Goal: Task Accomplishment & Management: Manage account settings

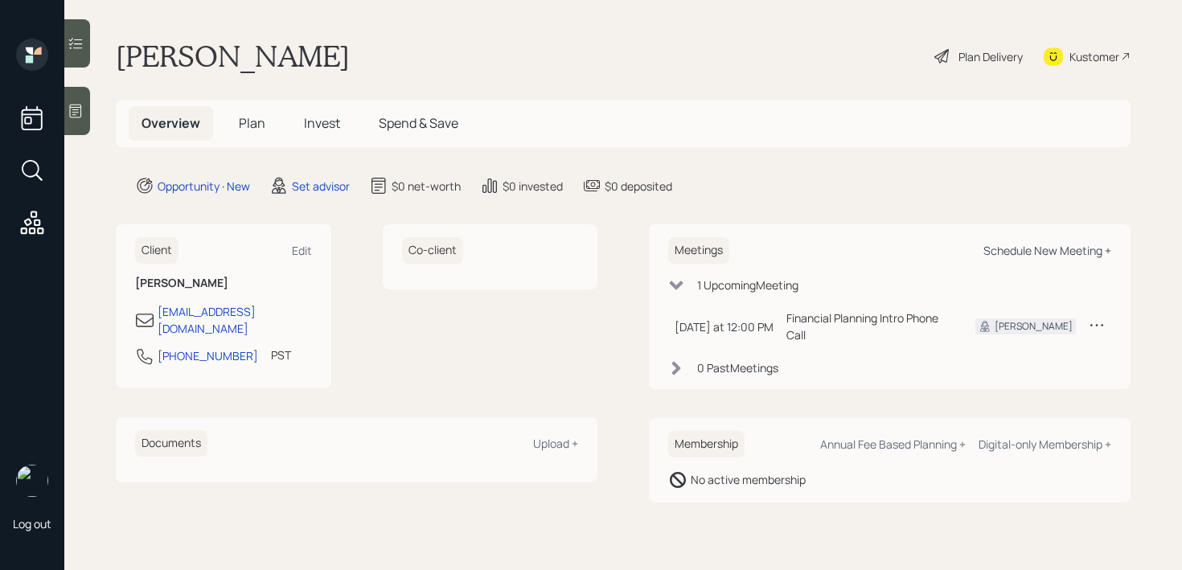
click at [1035, 252] on div "Schedule New Meeting +" at bounding box center [1048, 250] width 128 height 15
select select "round-[PERSON_NAME]"
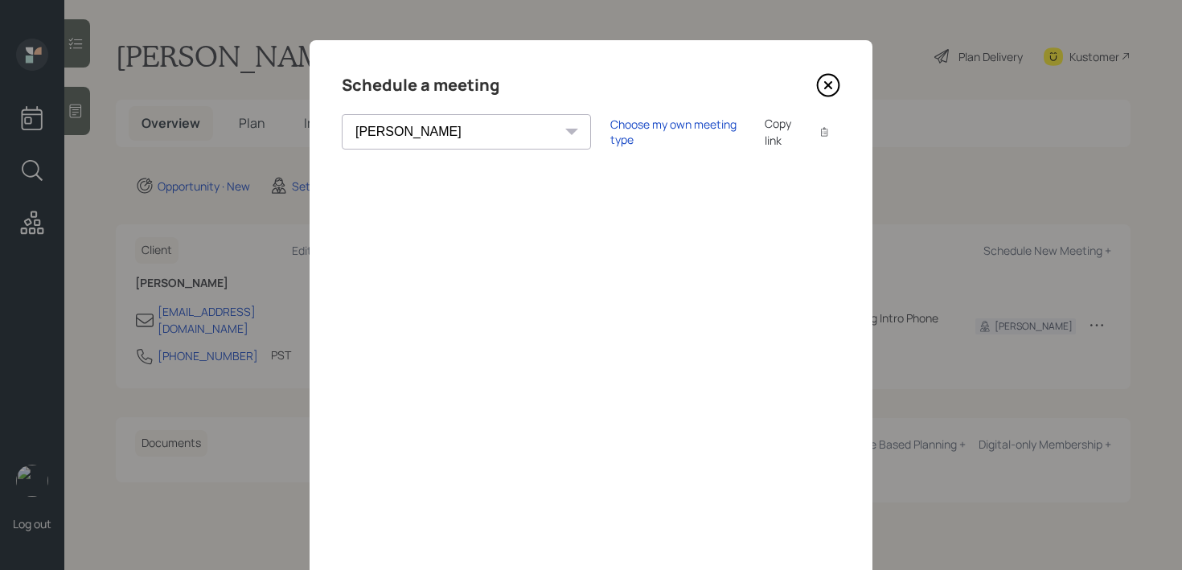
scroll to position [11, 0]
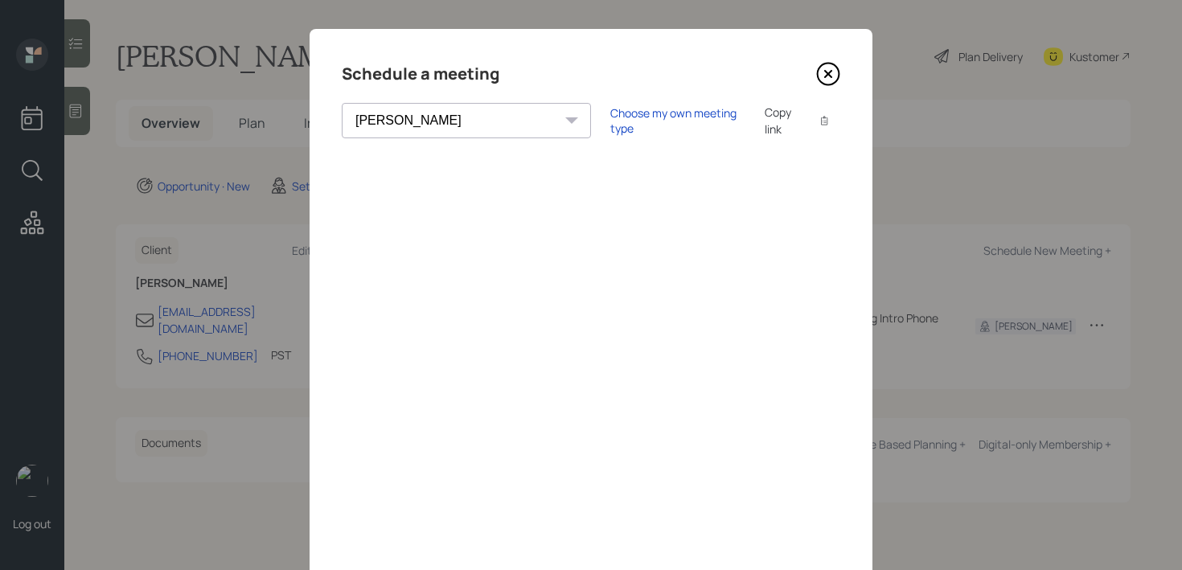
click at [610, 130] on div "Choose my own meeting type Copy link Copy text" at bounding box center [725, 121] width 230 height 34
click at [610, 126] on div "Choose my own meeting type" at bounding box center [677, 120] width 135 height 31
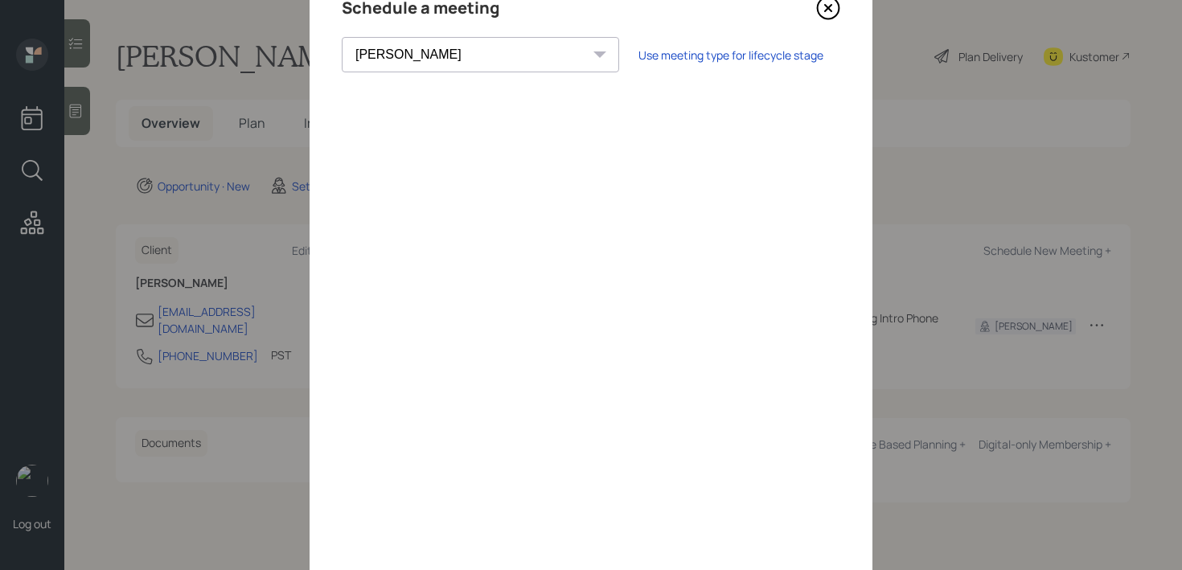
scroll to position [154, 0]
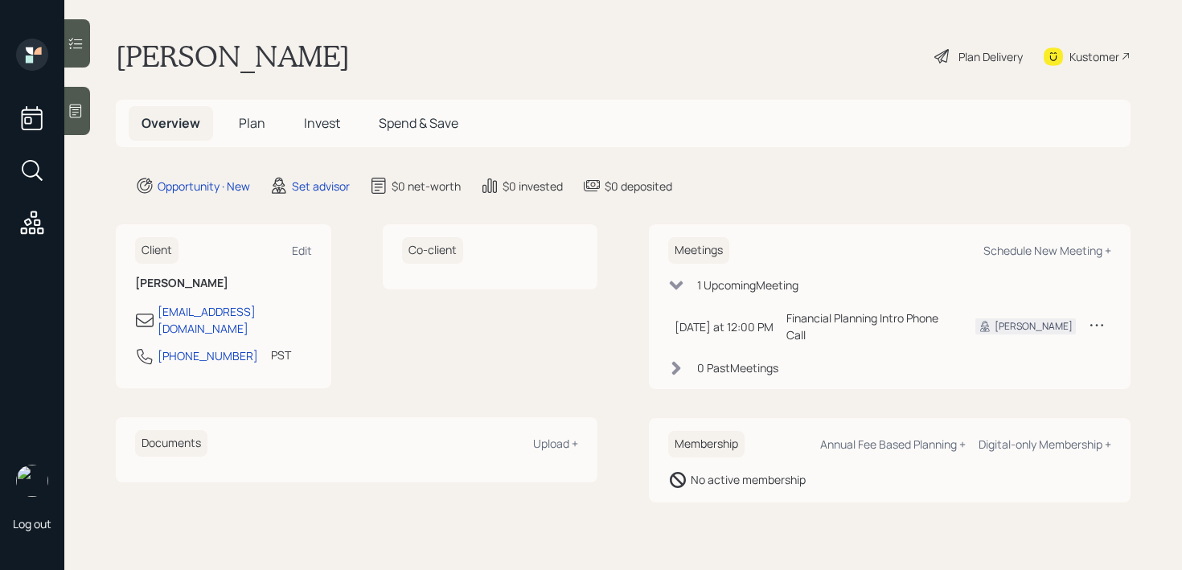
click at [84, 112] on div at bounding box center [77, 111] width 26 height 48
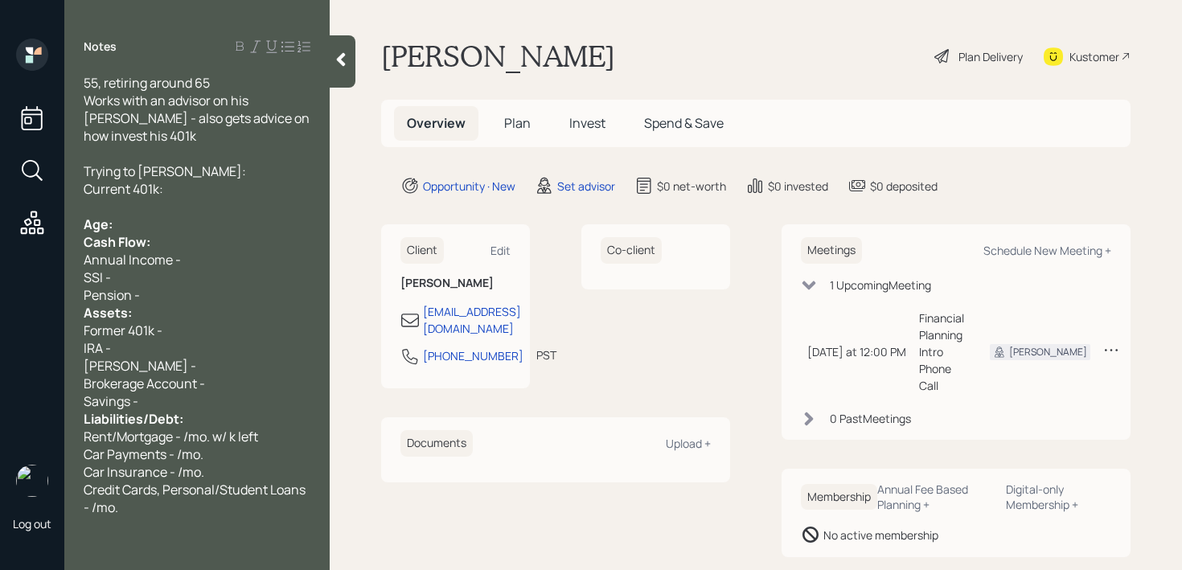
click at [251, 233] on div "Age:" at bounding box center [197, 225] width 227 height 18
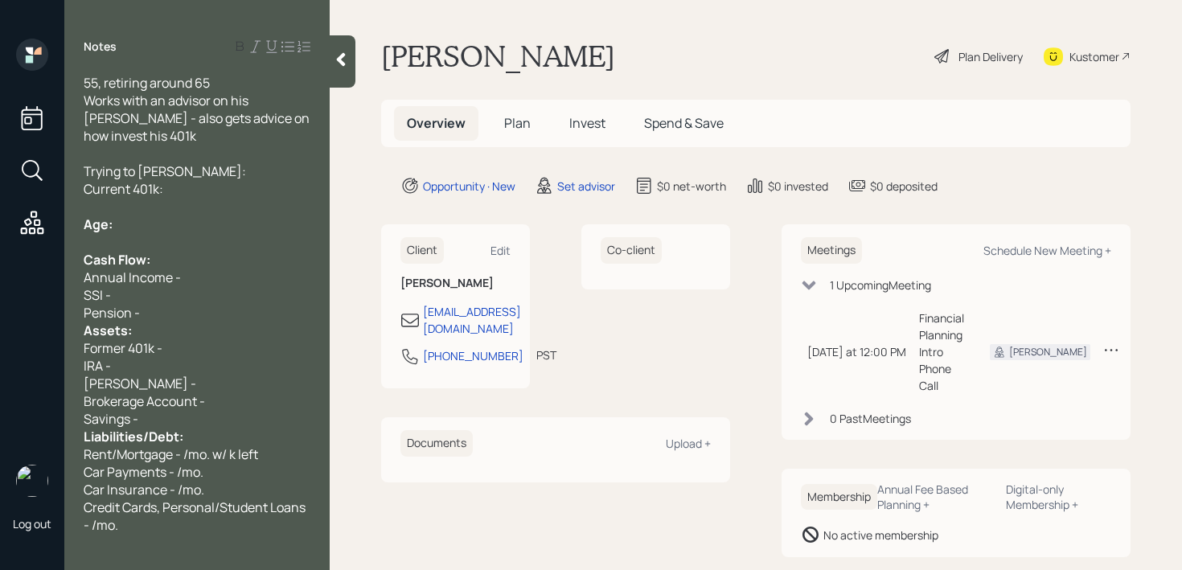
click at [259, 322] on div "Pension -" at bounding box center [197, 313] width 227 height 18
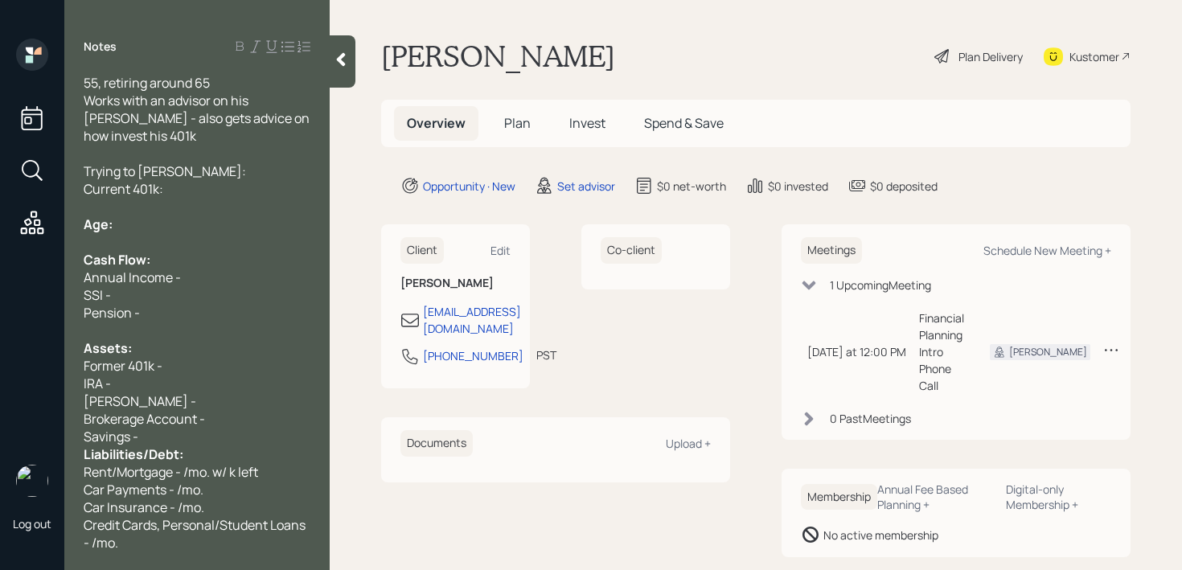
scroll to position [18, 0]
click at [170, 442] on div "Savings -" at bounding box center [197, 436] width 227 height 18
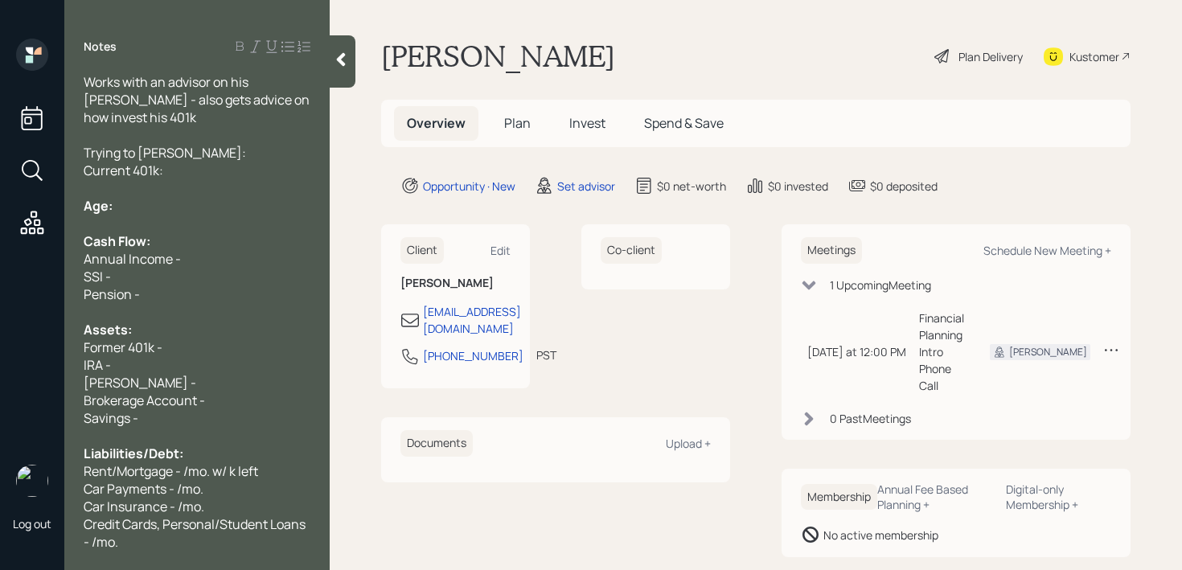
scroll to position [0, 0]
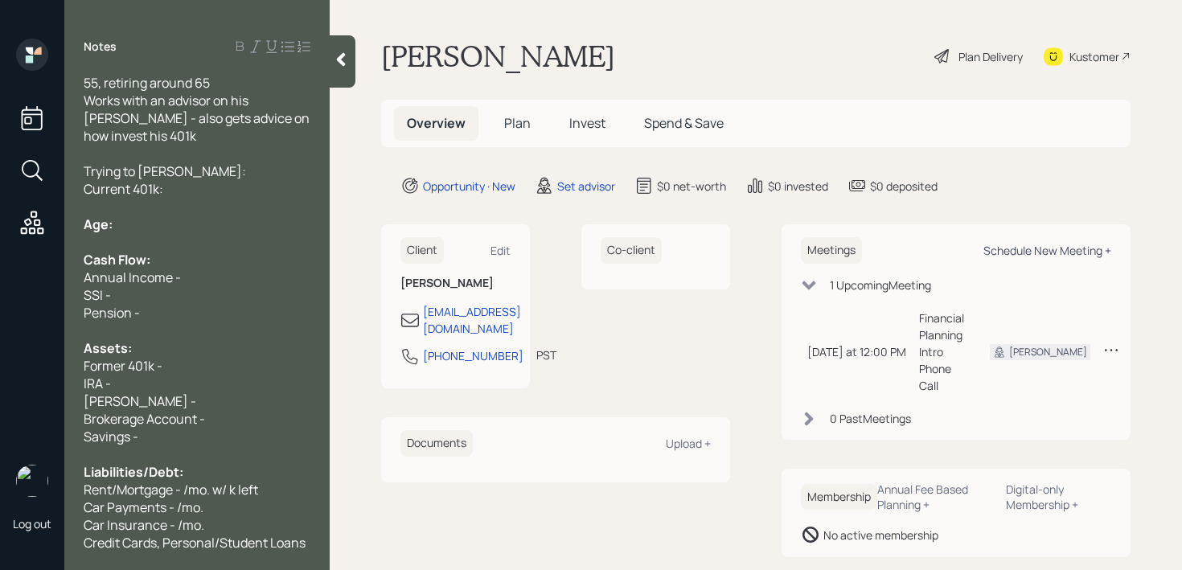
click at [1071, 254] on div "Schedule New Meeting +" at bounding box center [1048, 250] width 128 height 15
select select "round-[PERSON_NAME]"
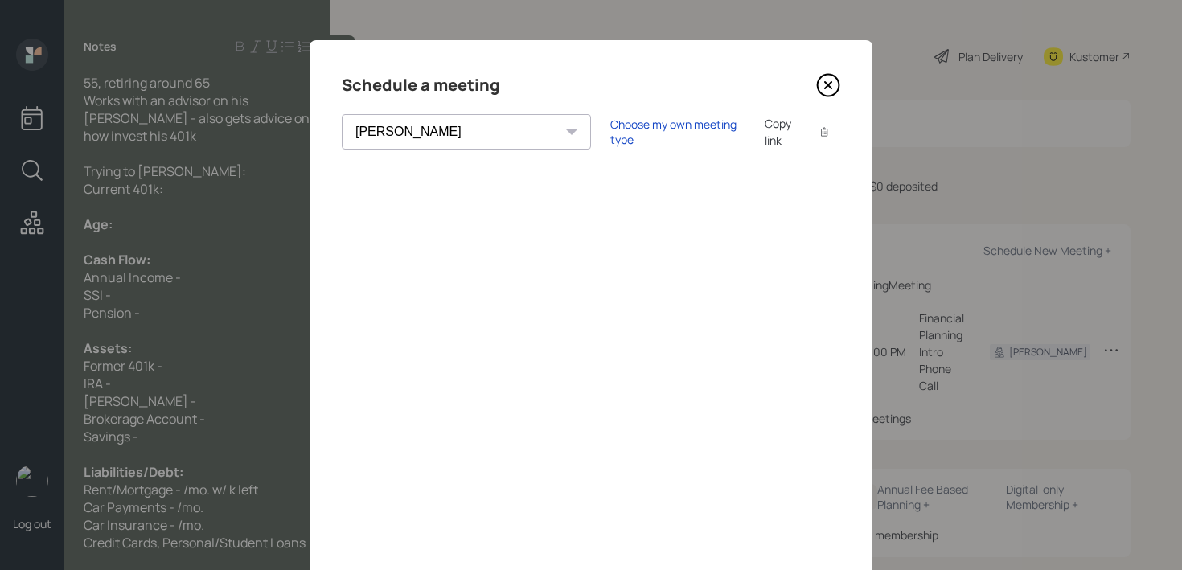
click at [627, 117] on div "Choose my own meeting type Copy link Copy text" at bounding box center [725, 132] width 230 height 34
click at [628, 131] on div "Choose my own meeting type" at bounding box center [677, 132] width 135 height 31
click at [831, 77] on icon at bounding box center [828, 85] width 24 height 24
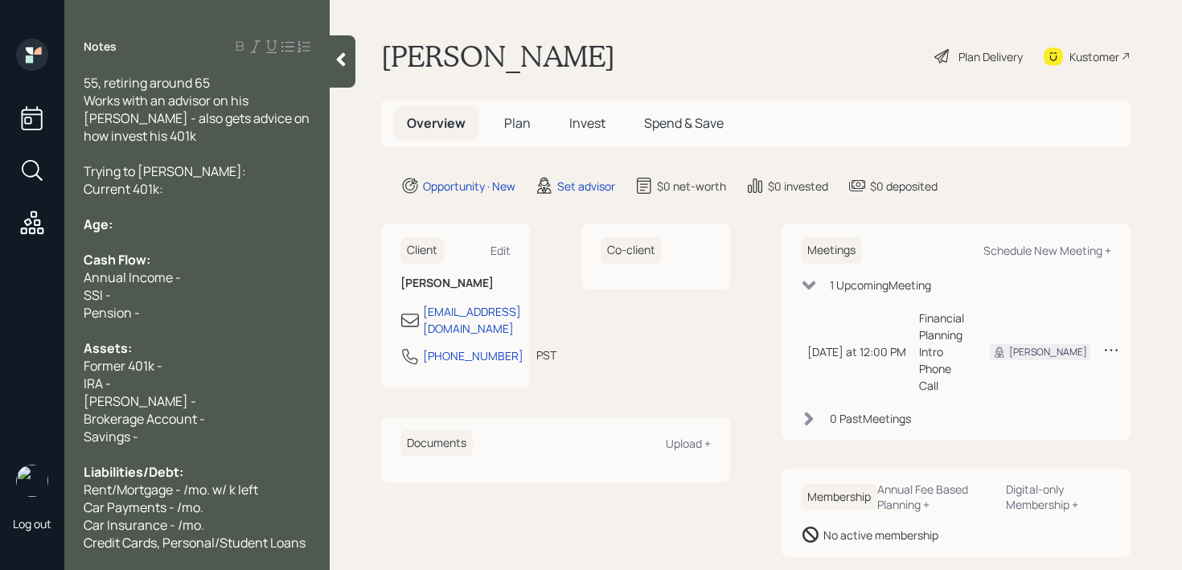
scroll to position [35, 0]
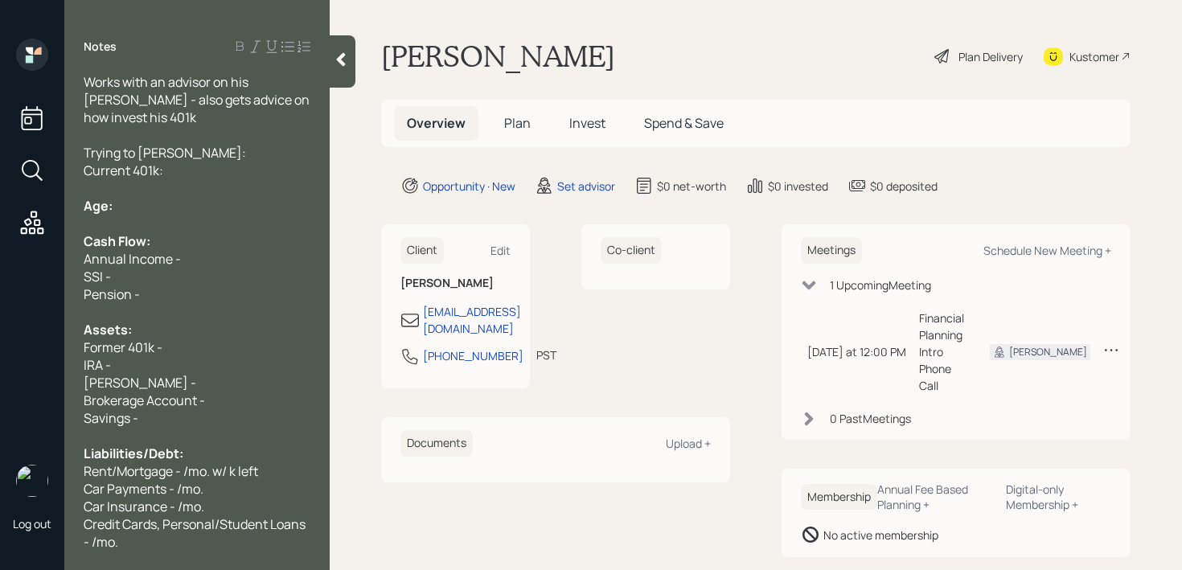
click at [216, 283] on div "SSI -" at bounding box center [197, 277] width 227 height 18
click at [216, 216] on div at bounding box center [197, 224] width 227 height 18
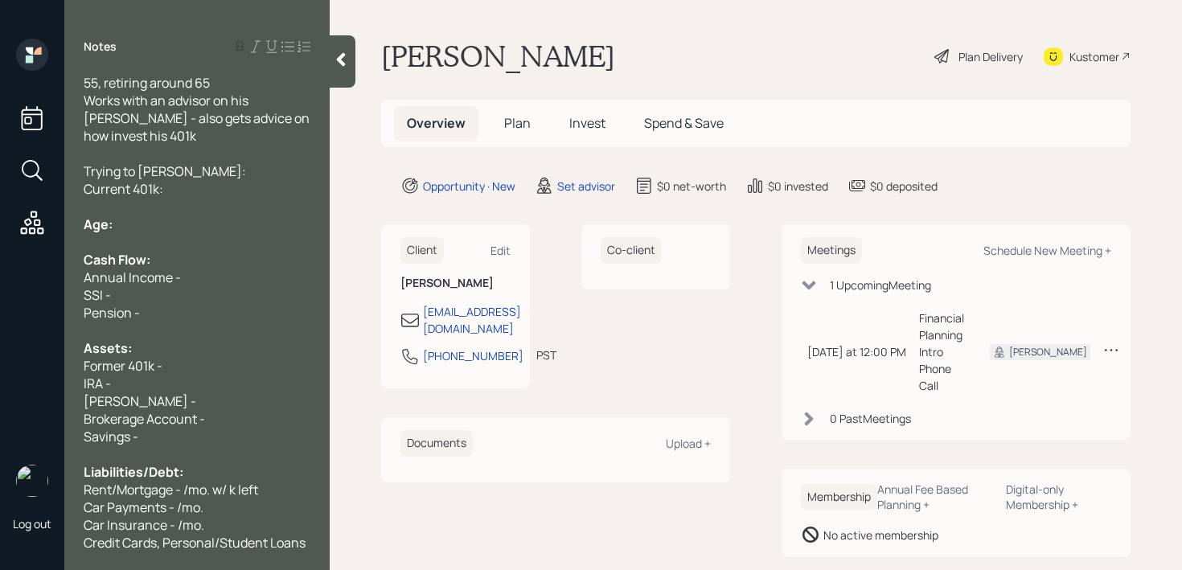
click at [208, 286] on div "Annual Income -" at bounding box center [197, 278] width 227 height 18
drag, startPoint x: 129, startPoint y: 387, endPoint x: 51, endPoint y: 387, distance: 78.0
click at [51, 387] on div "Log out Notes 55, retiring around 65 Works with an advisor on his [PERSON_NAME]…" at bounding box center [591, 285] width 1182 height 570
click at [116, 392] on div "IRA -" at bounding box center [197, 384] width 227 height 18
drag, startPoint x: 131, startPoint y: 397, endPoint x: 0, endPoint y: 397, distance: 131.1
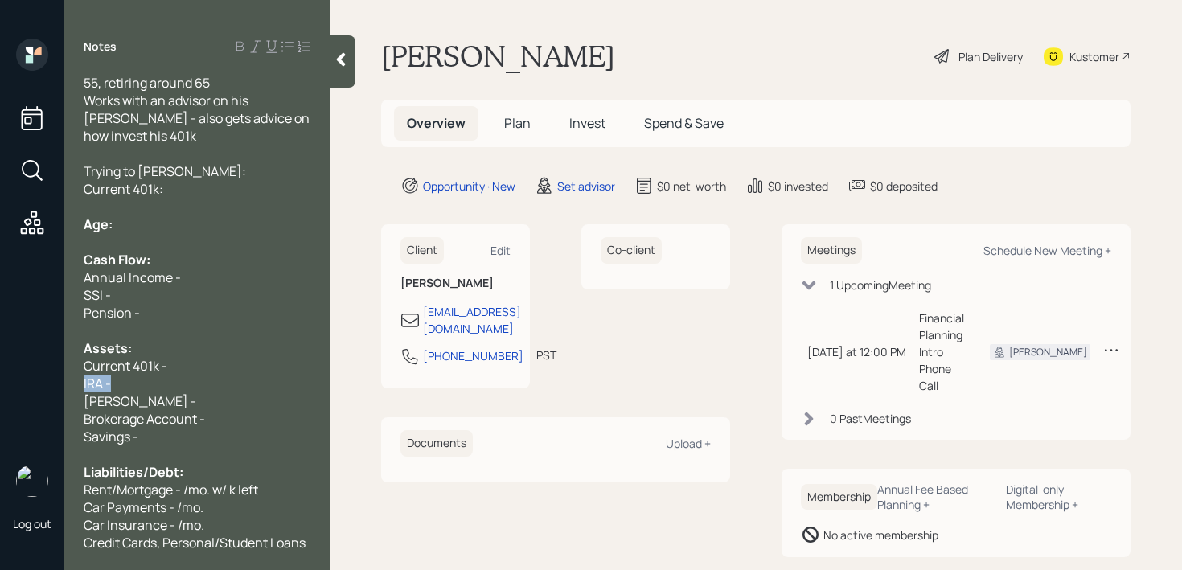
click at [0, 397] on div "Log out Notes 55, retiring around 65 Works with an advisor on his [PERSON_NAME]…" at bounding box center [591, 285] width 1182 height 570
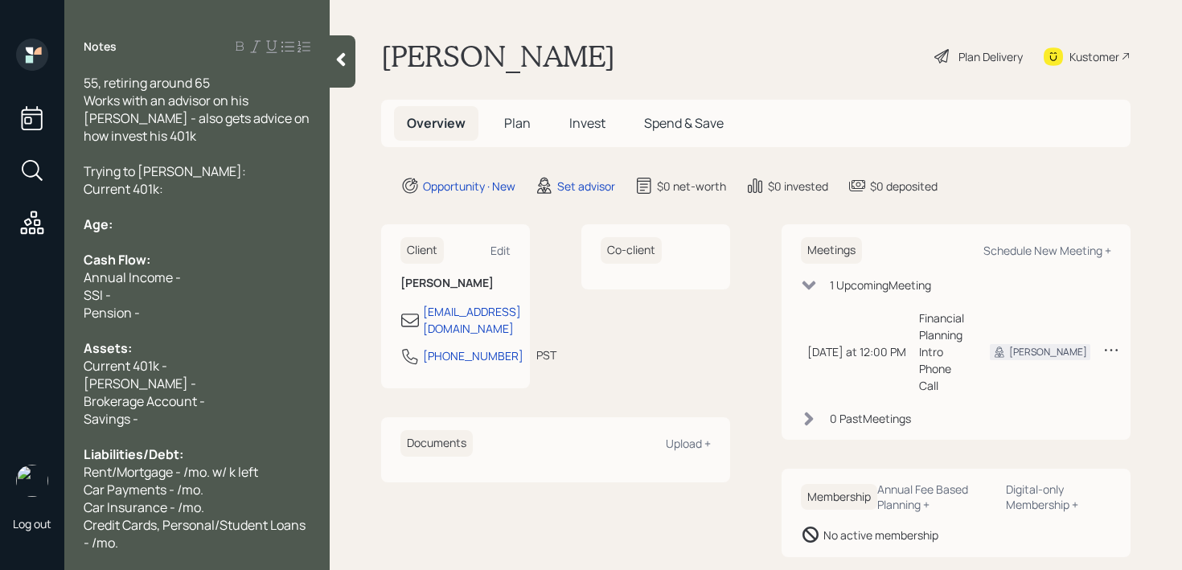
scroll to position [18, 0]
click at [201, 237] on div at bounding box center [197, 241] width 227 height 18
click at [209, 224] on div "Age:" at bounding box center [197, 224] width 227 height 18
click at [154, 386] on div "[PERSON_NAME] -" at bounding box center [197, 383] width 227 height 18
click at [204, 356] on div "Current 401k -" at bounding box center [197, 365] width 227 height 18
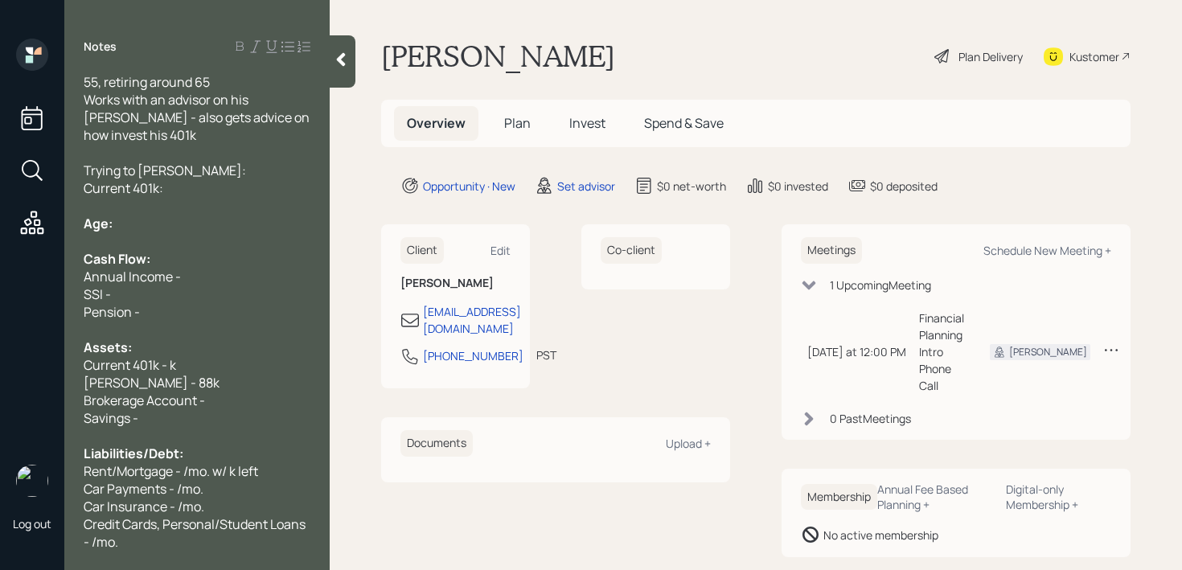
click at [170, 363] on span "Current 401k - k" at bounding box center [130, 365] width 92 height 18
drag, startPoint x: 247, startPoint y: 399, endPoint x: 0, endPoint y: 399, distance: 246.9
click at [0, 399] on div "Log out Notes 55, retiring around 65 Works with an advisor on his [PERSON_NAME]…" at bounding box center [591, 285] width 1182 height 570
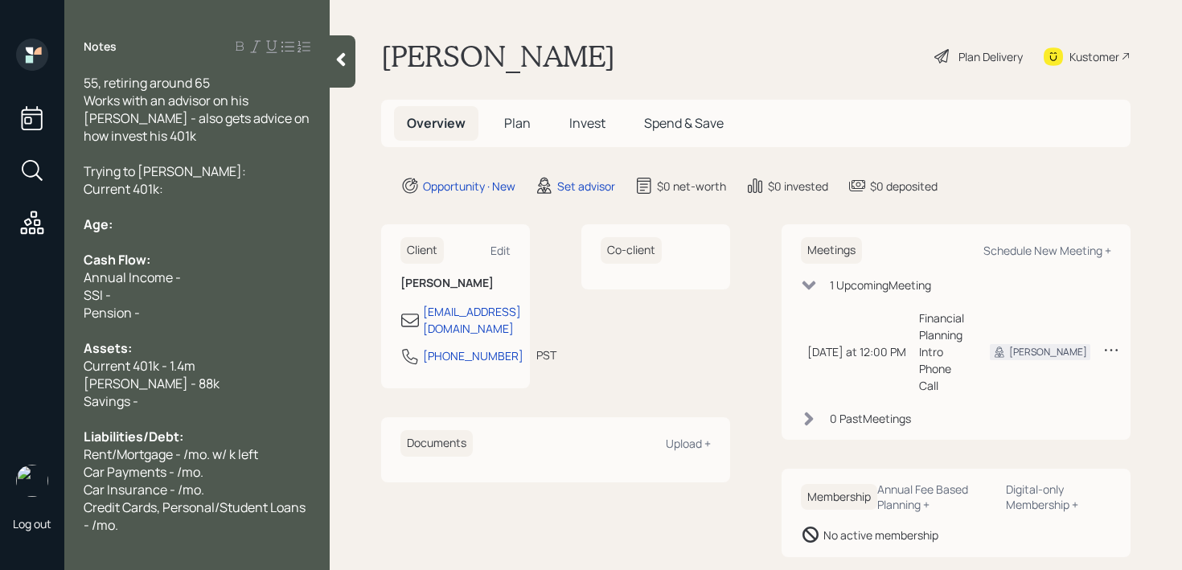
click at [177, 410] on div "Savings -" at bounding box center [197, 401] width 227 height 18
click at [167, 499] on span "Car Insurance - /mo." at bounding box center [144, 490] width 121 height 18
click at [199, 339] on div at bounding box center [197, 331] width 227 height 18
click at [203, 322] on div "Pension -" at bounding box center [197, 313] width 227 height 18
click at [214, 286] on div "Annual Income -" at bounding box center [197, 278] width 227 height 18
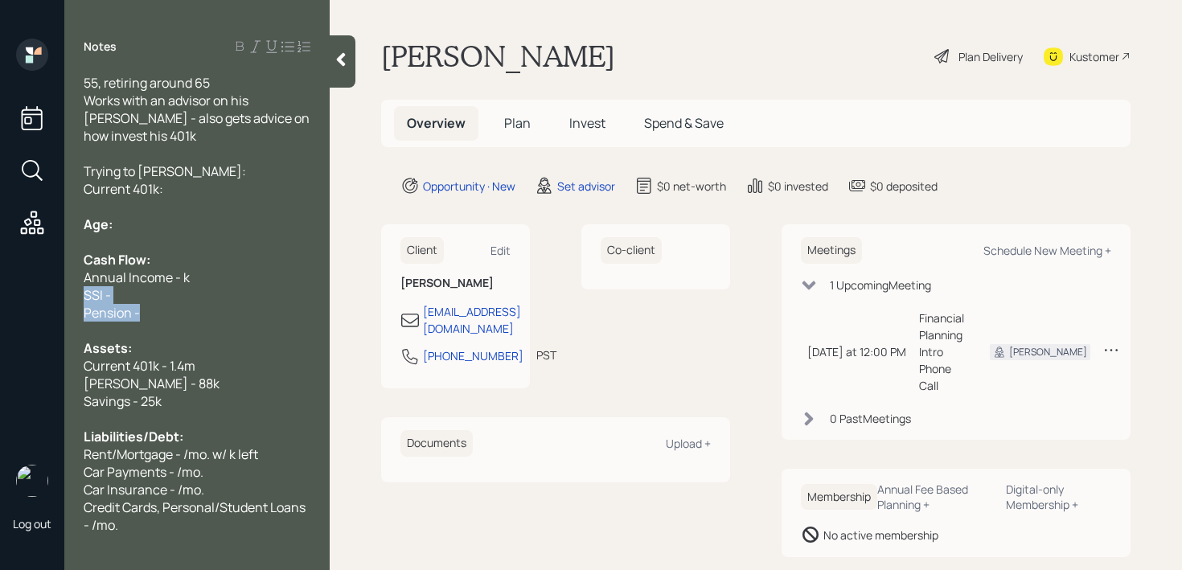
drag, startPoint x: 162, startPoint y: 329, endPoint x: 49, endPoint y: 317, distance: 113.2
click at [49, 317] on div "Log out Notes 55, retiring around 65 Works with an advisor on his [PERSON_NAME]…" at bounding box center [591, 285] width 1182 height 570
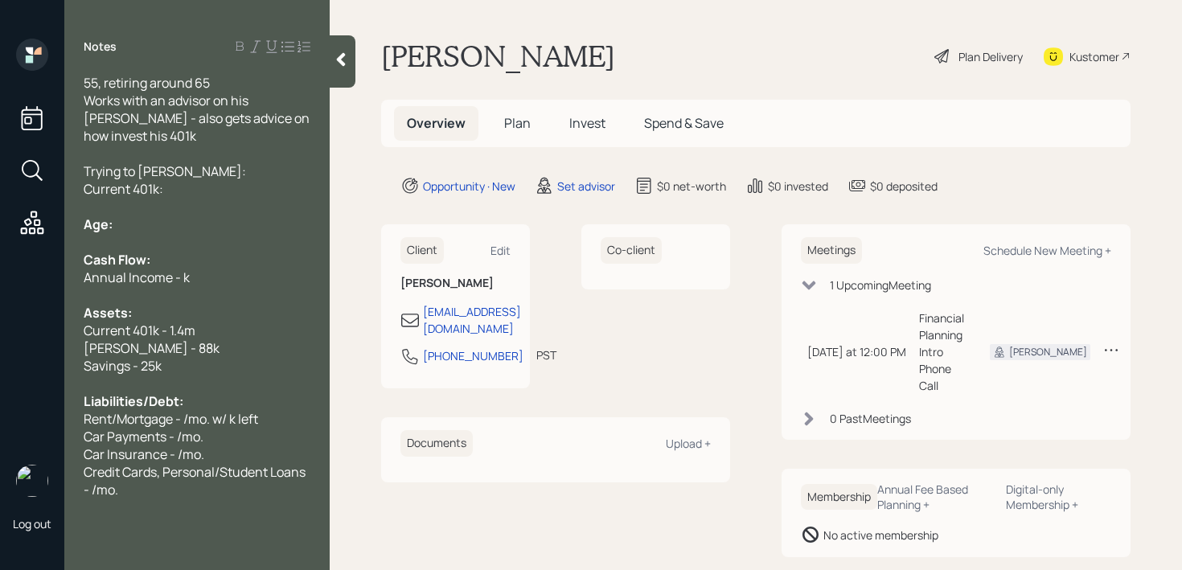
drag, startPoint x: 139, startPoint y: 246, endPoint x: 51, endPoint y: 246, distance: 87.7
click at [52, 246] on div "Log out Notes 55, retiring around 65 Works with an advisor on his [PERSON_NAME]…" at bounding box center [591, 285] width 1182 height 570
click at [169, 233] on div "Age:" at bounding box center [197, 225] width 227 height 18
drag, startPoint x: 182, startPoint y: 294, endPoint x: 314, endPoint y: 137, distance: 204.9
click at [182, 286] on span "Annual Income - k" at bounding box center [137, 278] width 106 height 18
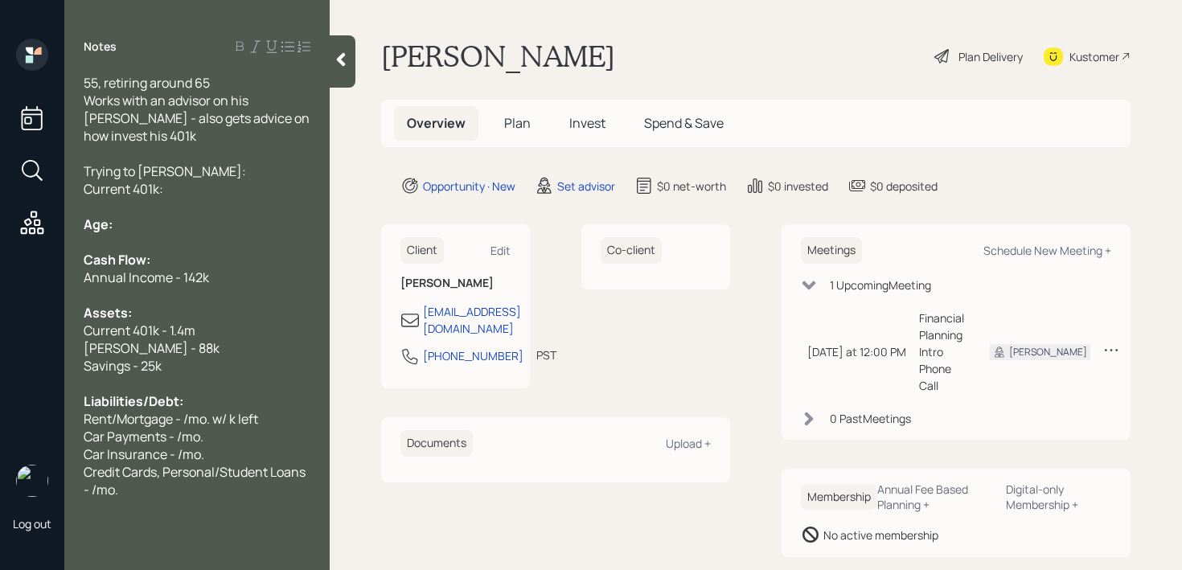
click at [235, 72] on div "Notes 55, retiring around 65 Works with an advisor on his [PERSON_NAME] - also …" at bounding box center [196, 295] width 265 height 512
click at [231, 82] on div "55, retiring around 65 Works with an advisor on his [PERSON_NAME] - also gets a…" at bounding box center [197, 109] width 227 height 71
click at [167, 233] on div "Age:" at bounding box center [197, 225] width 227 height 18
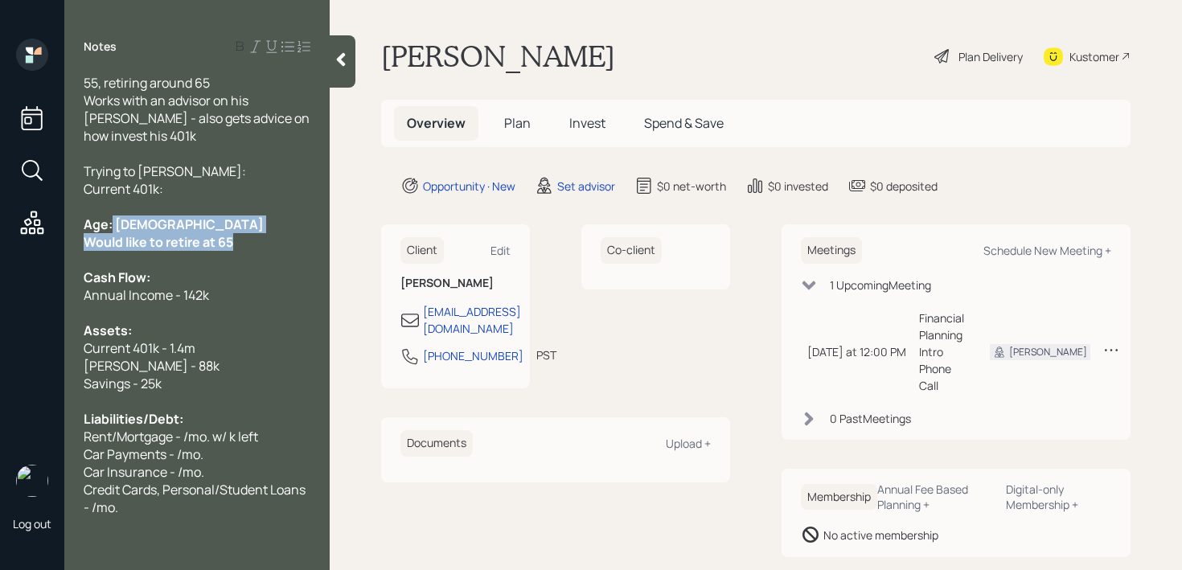
drag, startPoint x: 244, startPoint y: 257, endPoint x: 111, endPoint y: 249, distance: 133.8
click at [111, 249] on div "55, retiring around 65 Works with an advisor on his [PERSON_NAME] - also gets a…" at bounding box center [197, 295] width 227 height 442
click at [271, 269] on div at bounding box center [197, 260] width 227 height 18
click at [277, 251] on div "Would like to retire at 65" at bounding box center [197, 242] width 227 height 18
click at [256, 187] on div "Trying to [PERSON_NAME]: Current 401k:" at bounding box center [197, 179] width 227 height 35
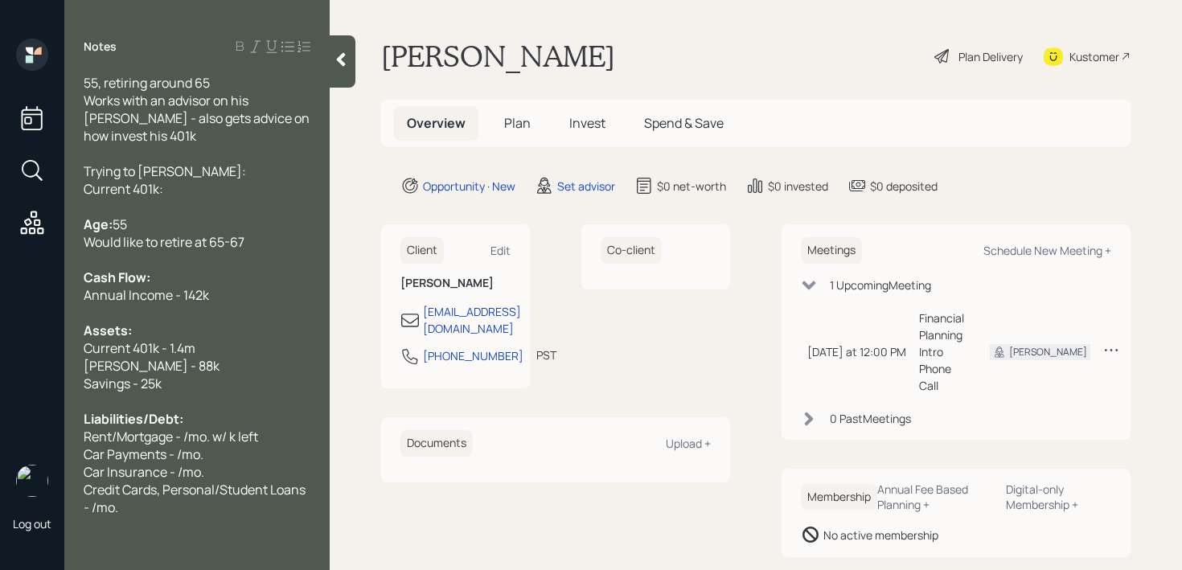
click at [249, 179] on div "Trying to [PERSON_NAME]: Current 401k:" at bounding box center [197, 179] width 227 height 35
click at [201, 198] on div "Trying to [PERSON_NAME]: Current 401k:" at bounding box center [197, 179] width 227 height 35
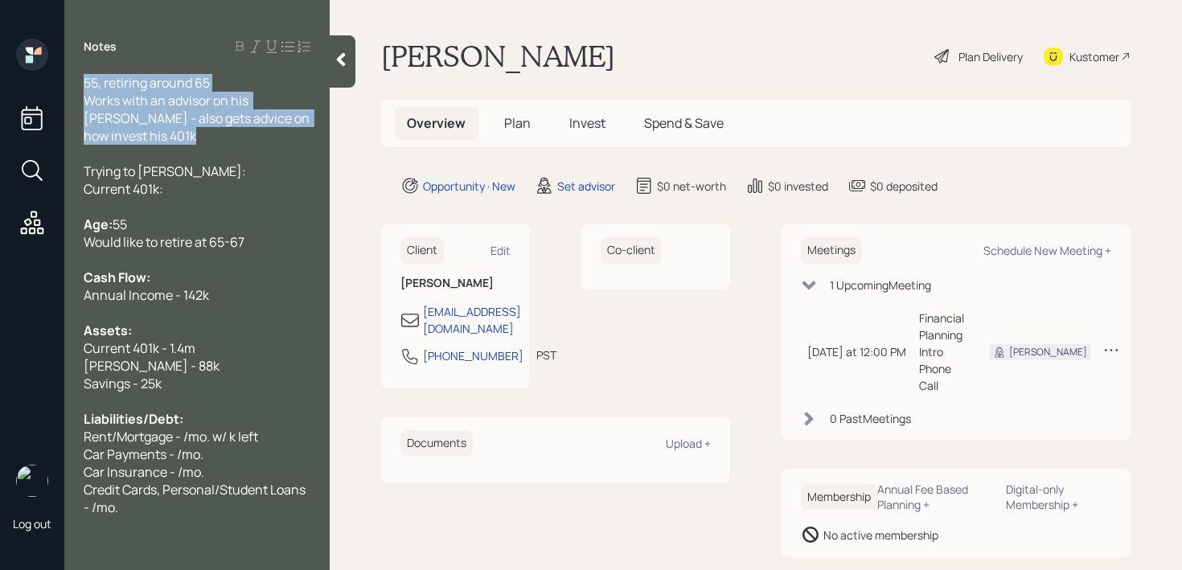
drag, startPoint x: 183, startPoint y: 147, endPoint x: 61, endPoint y: 82, distance: 137.8
click at [61, 82] on div "Log out Notes 55, retiring around 65 Works with an advisor on his [PERSON_NAME]…" at bounding box center [591, 285] width 1182 height 570
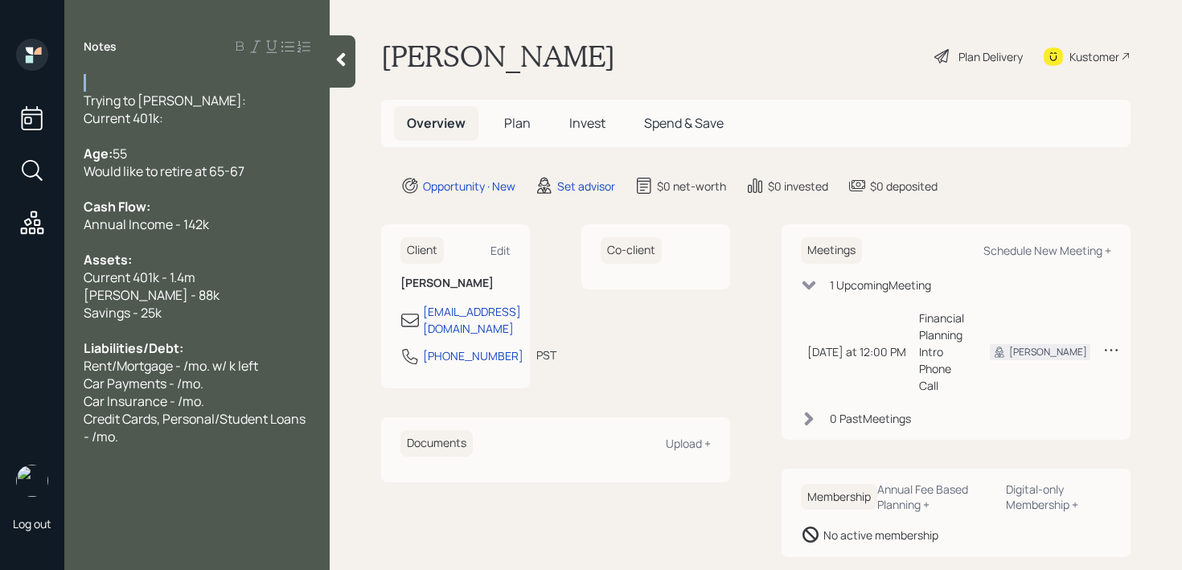
drag, startPoint x: 175, startPoint y: 129, endPoint x: 86, endPoint y: 96, distance: 95.2
click at [86, 96] on div "Trying to [PERSON_NAME]: Current 401k:" at bounding box center [197, 109] width 227 height 35
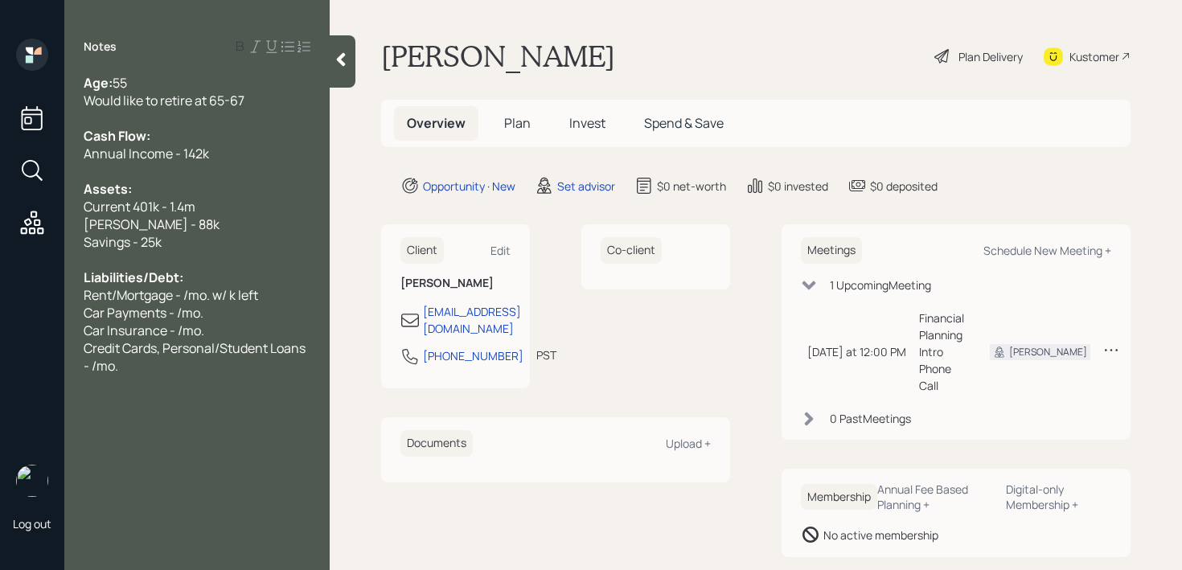
click at [244, 251] on div at bounding box center [197, 260] width 227 height 18
click at [261, 228] on div "[PERSON_NAME] - 88k" at bounding box center [197, 225] width 227 height 18
click at [256, 260] on div at bounding box center [197, 260] width 227 height 18
click at [166, 393] on div "Notes Age: [DEMOGRAPHIC_DATA] Would like to retire at 65-67 Cash Flow: Annual I…" at bounding box center [196, 295] width 265 height 512
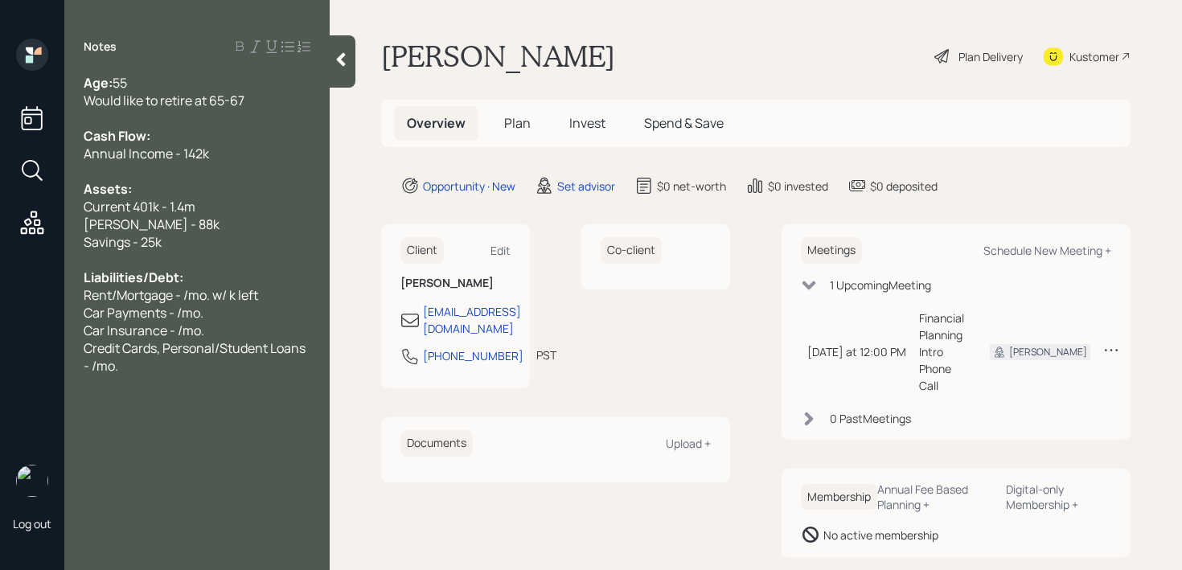
click at [188, 355] on span "Credit Cards, Personal/Student Loans - /mo." at bounding box center [196, 356] width 224 height 35
drag, startPoint x: 166, startPoint y: 397, endPoint x: 154, endPoint y: 364, distance: 35.1
click at [154, 364] on div "Notes Age: [DEMOGRAPHIC_DATA] Would like to retire at 65-67 Cash Flow: Annual I…" at bounding box center [196, 295] width 265 height 512
click at [154, 364] on div "Credit Cards, Personal/Student Loans - /mo." at bounding box center [197, 356] width 227 height 35
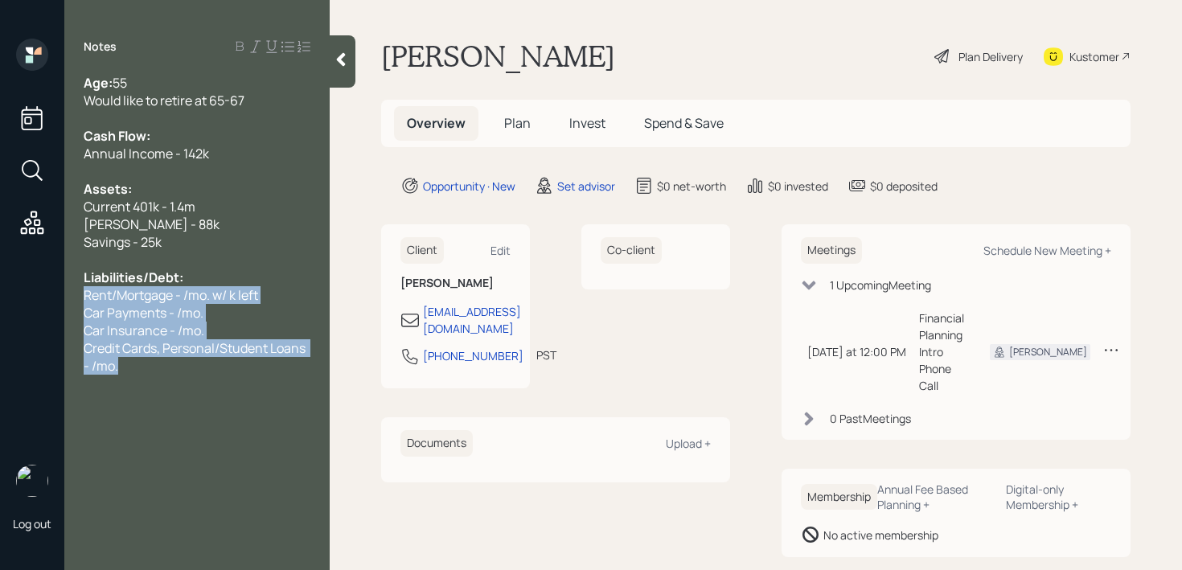
drag, startPoint x: 154, startPoint y: 364, endPoint x: 75, endPoint y: 291, distance: 107.0
click at [75, 291] on div "Age: [DEMOGRAPHIC_DATA] Would like to retire at 65-67 Cash Flow: Annual Income …" at bounding box center [196, 224] width 265 height 301
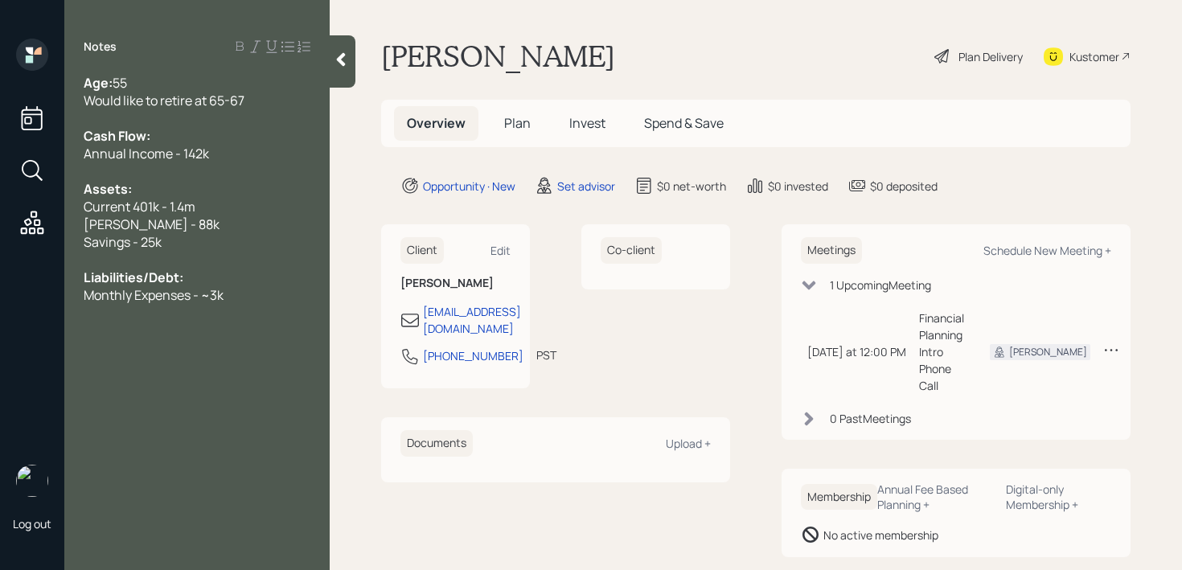
click at [268, 102] on div "Would like to retire at 65-67" at bounding box center [197, 101] width 227 height 18
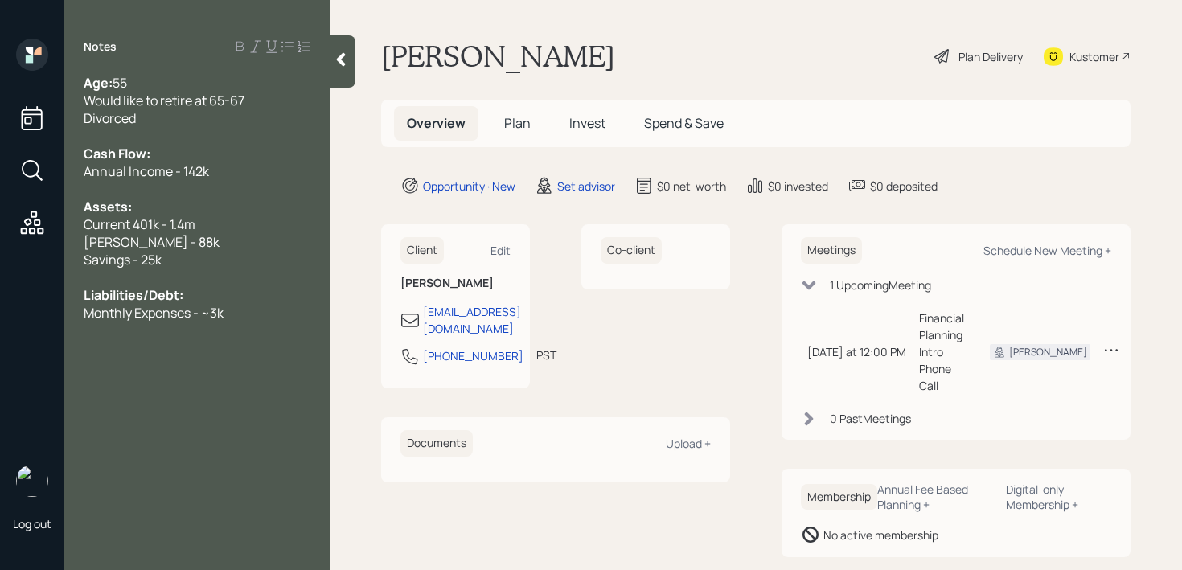
click at [276, 311] on div "Monthly Expenses - ~3k" at bounding box center [197, 313] width 227 height 18
click at [343, 92] on main "[PERSON_NAME] Plan Delivery Kustomer Overview Plan Invest Spend & Save Opportun…" at bounding box center [756, 285] width 853 height 570
click at [342, 74] on div at bounding box center [343, 61] width 26 height 52
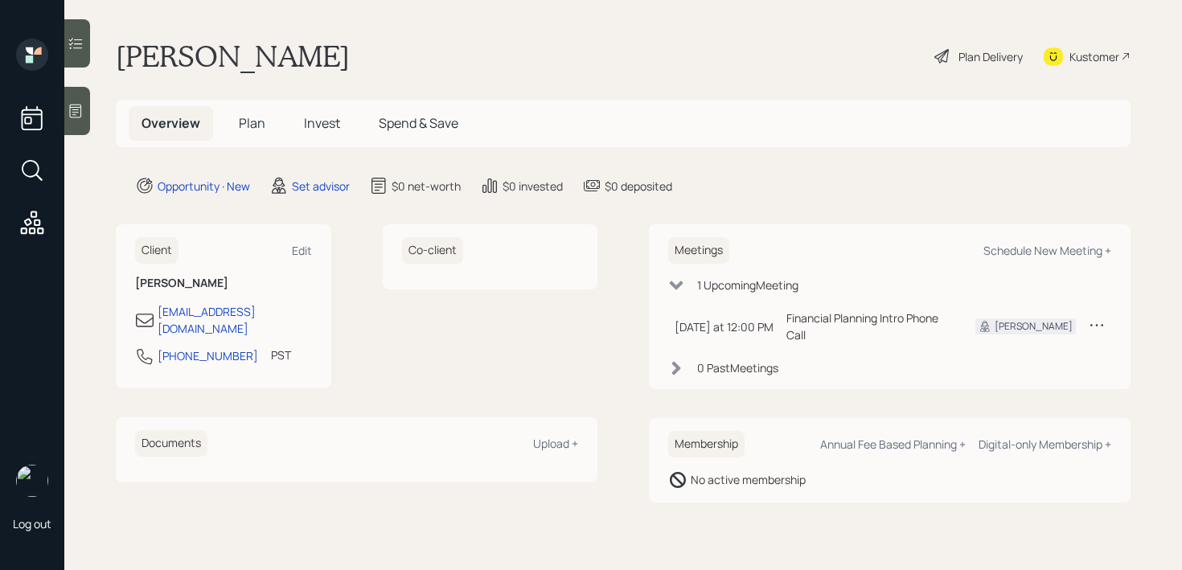
click at [455, 330] on div "Co-client" at bounding box center [491, 306] width 216 height 164
click at [87, 118] on div at bounding box center [77, 111] width 26 height 48
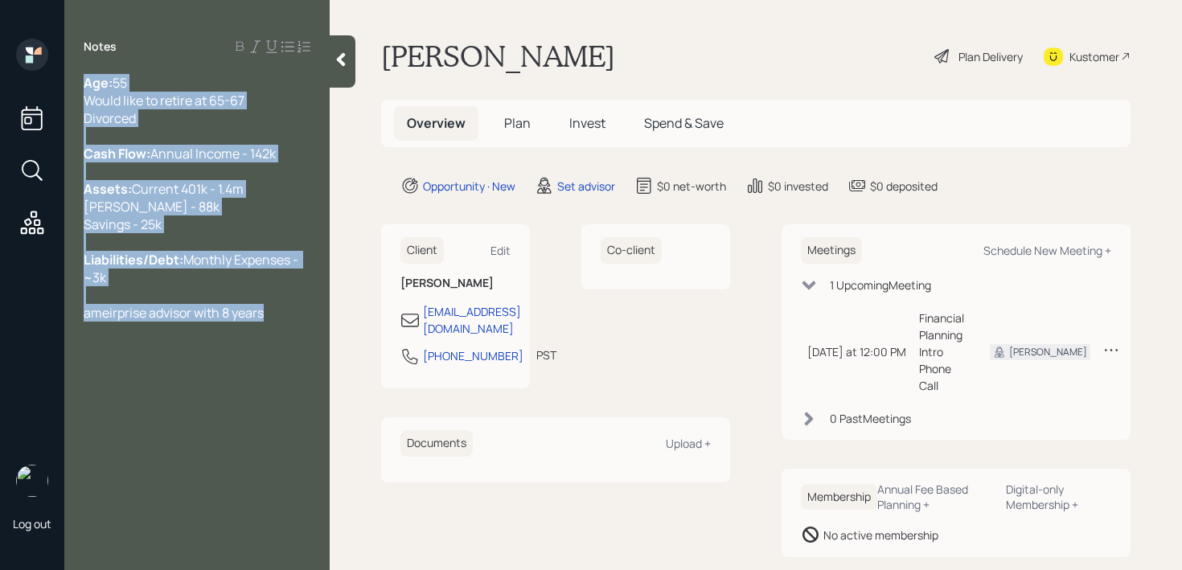
drag, startPoint x: 273, startPoint y: 350, endPoint x: 71, endPoint y: 76, distance: 340.4
click at [71, 76] on div "Age: [DEMOGRAPHIC_DATA] Would like to retire at 65-67 Divorced Cash Flow: Annua…" at bounding box center [196, 198] width 265 height 248
copy div "Age: [DEMOGRAPHIC_DATA] Would like to retire at 65-67 Divorced Cash Flow: Annua…"
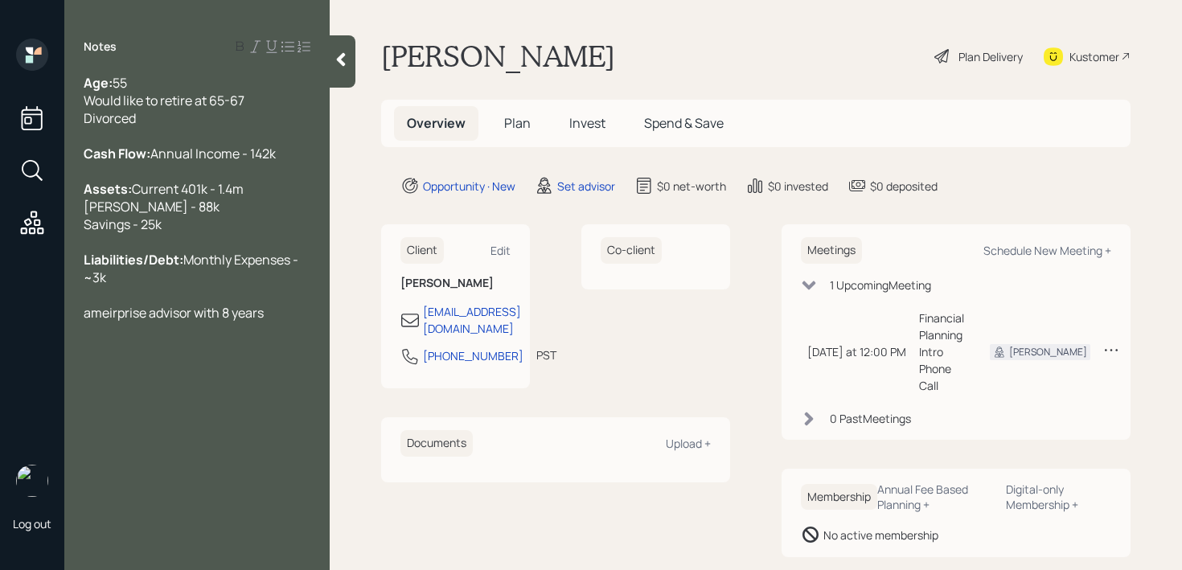
click at [331, 76] on div at bounding box center [343, 61] width 26 height 52
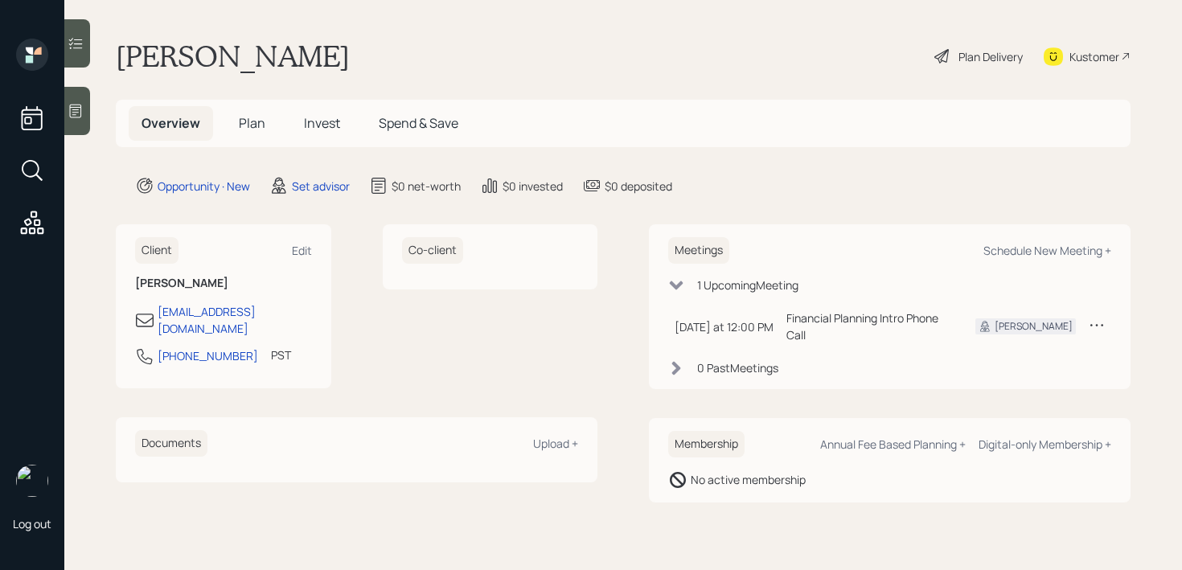
click at [428, 72] on div "[PERSON_NAME] Plan Delivery Kustomer" at bounding box center [623, 56] width 1015 height 35
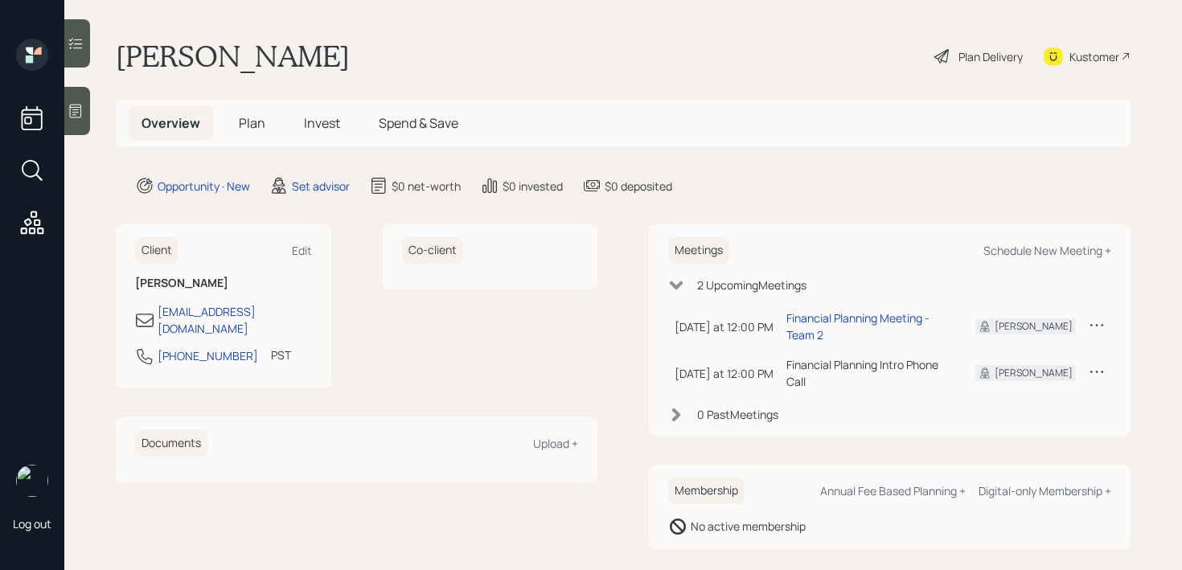
click at [76, 108] on icon at bounding box center [76, 111] width 16 height 16
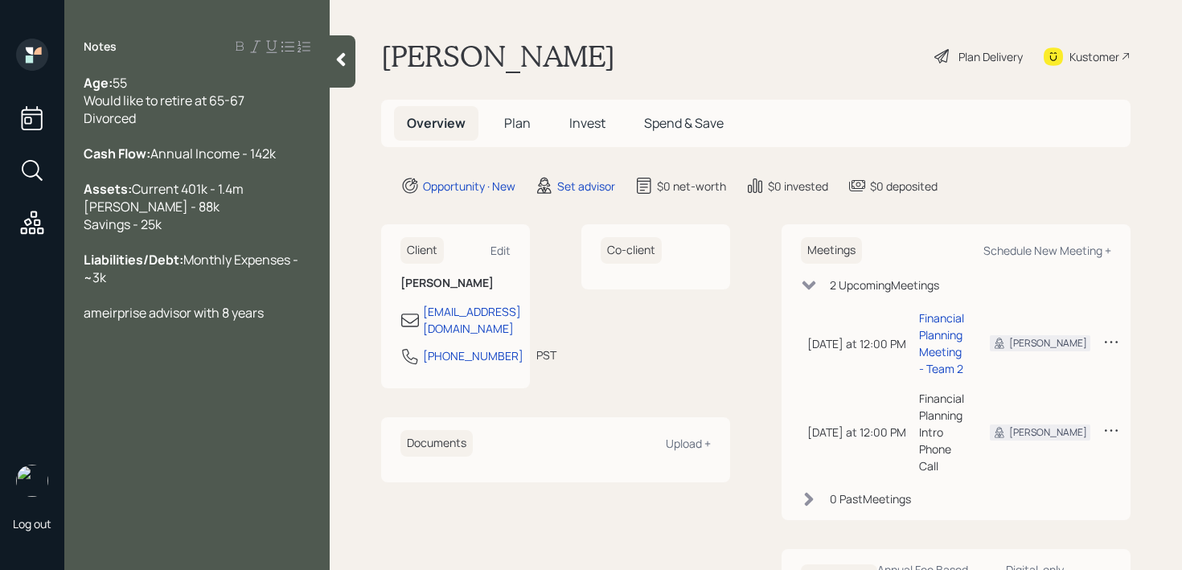
click at [88, 322] on span "ameirprise advisor with 8 years" at bounding box center [174, 313] width 180 height 18
click at [295, 304] on div at bounding box center [197, 295] width 227 height 18
click at [297, 322] on div "Ameirprise advisor with 8 years" at bounding box center [197, 313] width 227 height 18
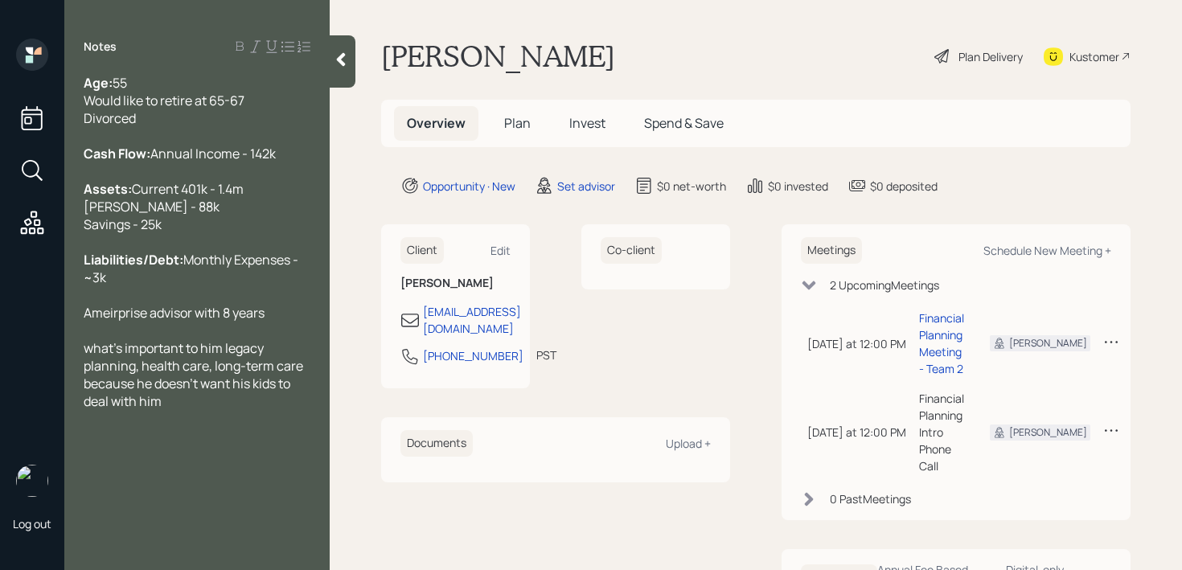
click at [224, 377] on span "what's important to him legacy planning, health care, long-term care because he…" at bounding box center [195, 374] width 222 height 71
click at [146, 322] on span "Ameirprise advisor with 8 years" at bounding box center [174, 313] width 181 height 18
click at [117, 322] on span "Ameirprise advisor with 8 years" at bounding box center [174, 313] width 181 height 18
click at [182, 304] on div at bounding box center [197, 295] width 227 height 18
click at [185, 286] on div "Liabilities/Debt: Monthly Expenses - ~3k" at bounding box center [197, 268] width 227 height 35
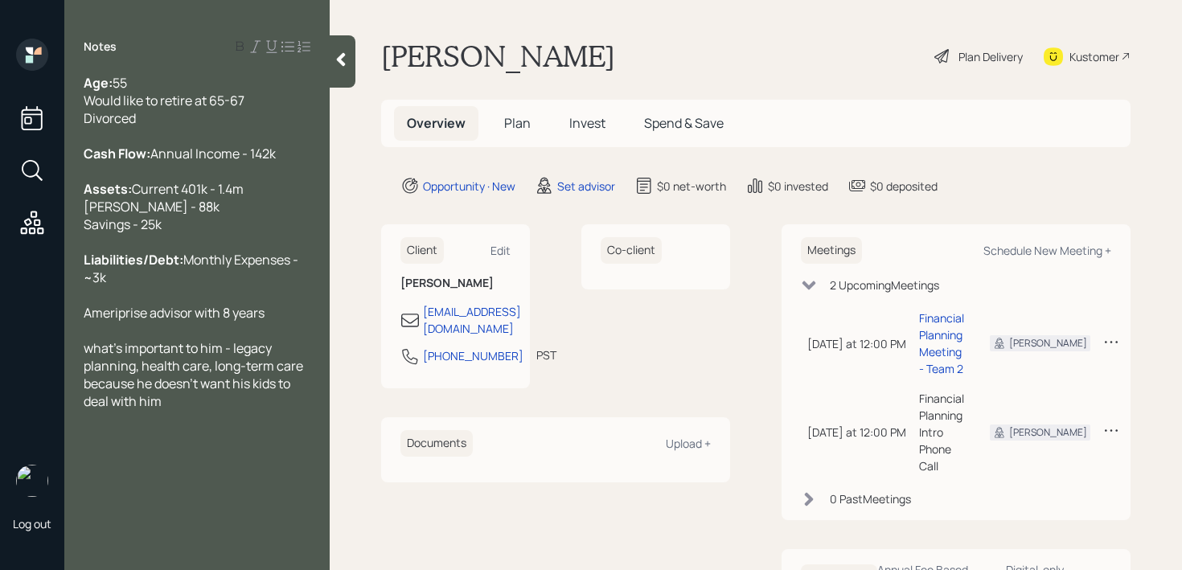
click at [217, 233] on div "Assets: Current 401k - 1.4m Roth IRA - 88k Savings - 25k" at bounding box center [197, 206] width 227 height 53
click at [257, 321] on div "Age: 55 Would like to retire at 65-67 Divorced Cash Flow: Annual Income - 142k …" at bounding box center [197, 260] width 227 height 372
click at [262, 304] on div at bounding box center [197, 295] width 227 height 18
click at [281, 322] on div "Ameriprise advisor with 8 years" at bounding box center [197, 313] width 227 height 18
click at [240, 410] on span "what's important to him - legacy planning, health care, long-term care because …" at bounding box center [195, 374] width 222 height 71
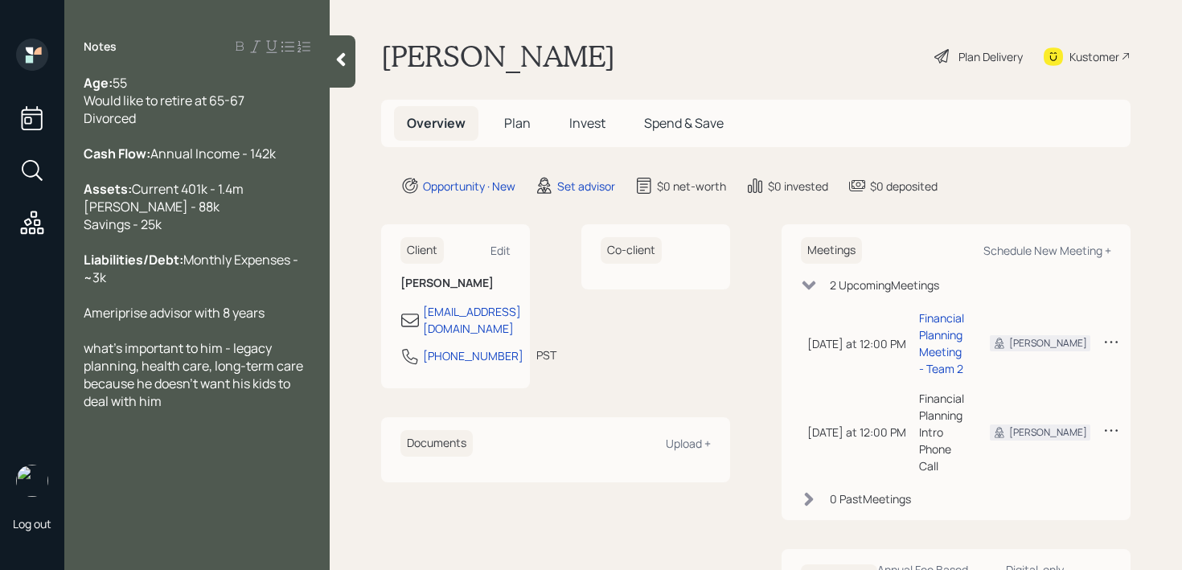
click at [239, 410] on span "what's important to him - legacy planning, health care, long-term care because …" at bounding box center [195, 374] width 222 height 71
click at [240, 410] on div "what's important to him - legacy planning, health care, long-term care because …" at bounding box center [197, 374] width 227 height 71
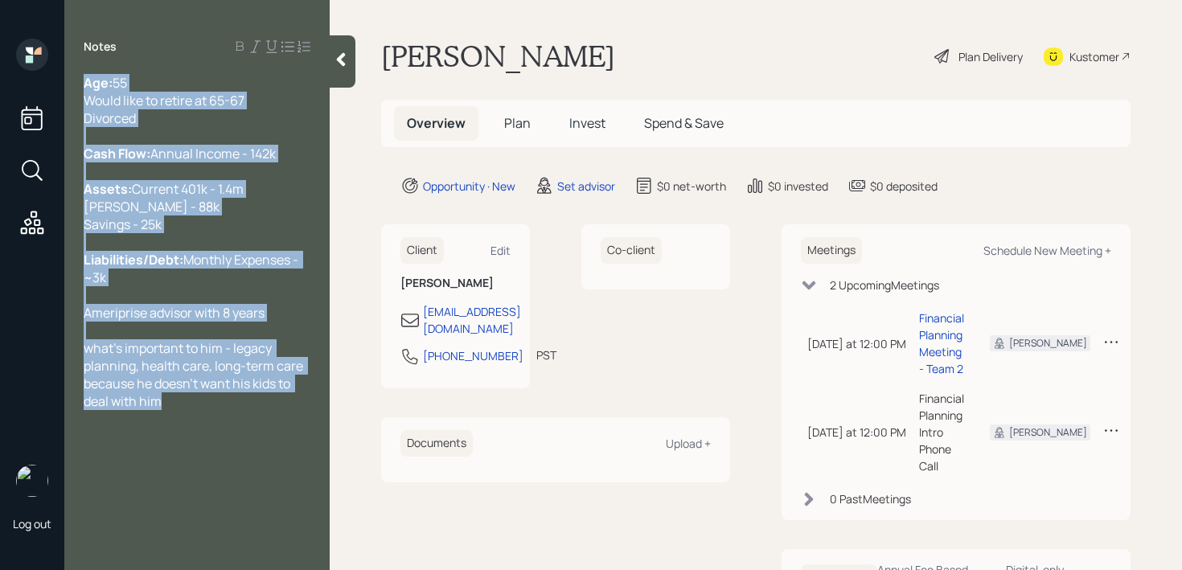
drag, startPoint x: 196, startPoint y: 460, endPoint x: 30, endPoint y: -15, distance: 503.6
click at [30, 0] on html "Log out Notes Age: 55 Would like to retire at 65-67 Divorced Cash Flow: Annual …" at bounding box center [591, 285] width 1182 height 570
copy div "Age: 55 Would like to retire at 65-67 Divorced Cash Flow: Annual Income - 142k …"
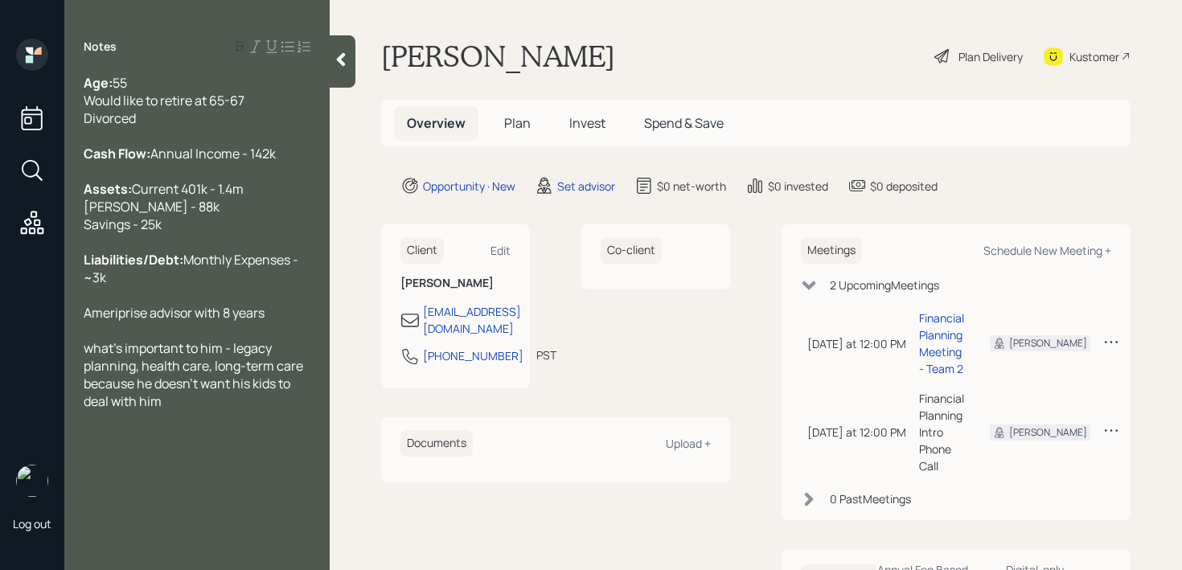
click at [344, 59] on icon at bounding box center [341, 59] width 16 height 16
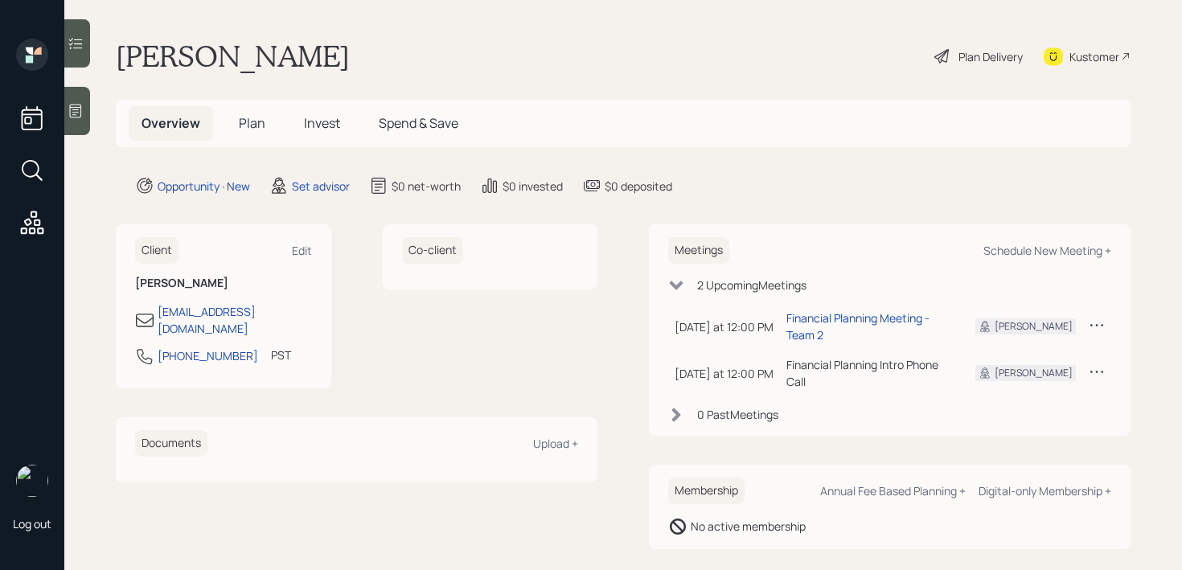
click at [82, 101] on div at bounding box center [77, 111] width 26 height 48
